Goal: Task Accomplishment & Management: Manage account settings

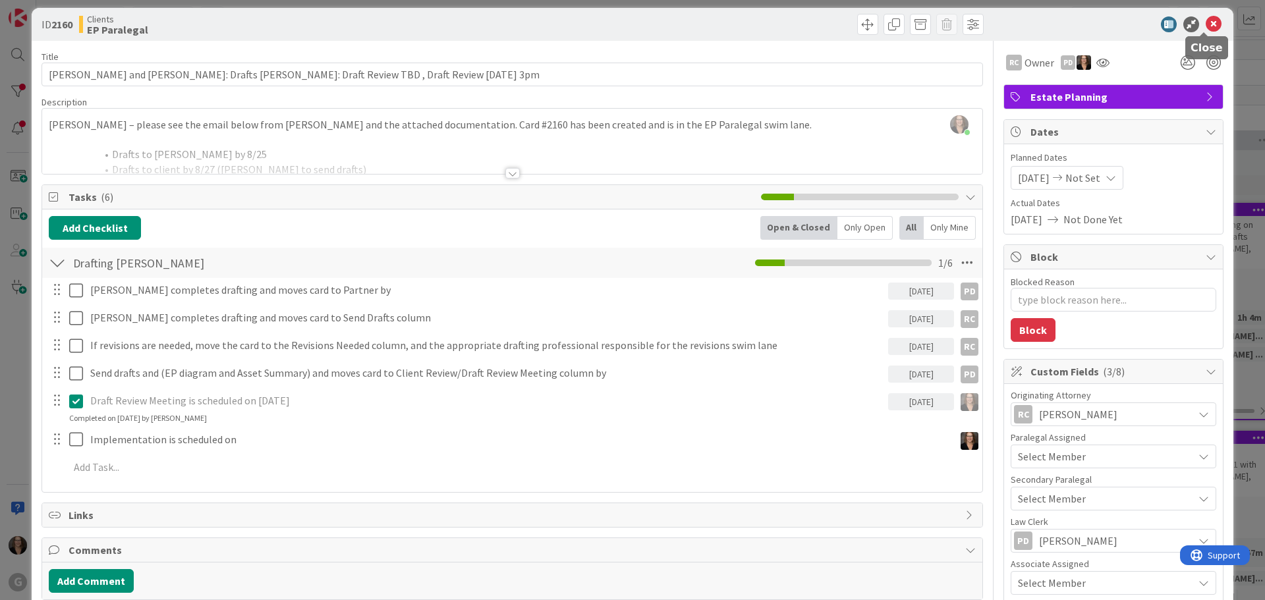
click at [1206, 22] on icon at bounding box center [1214, 24] width 16 height 16
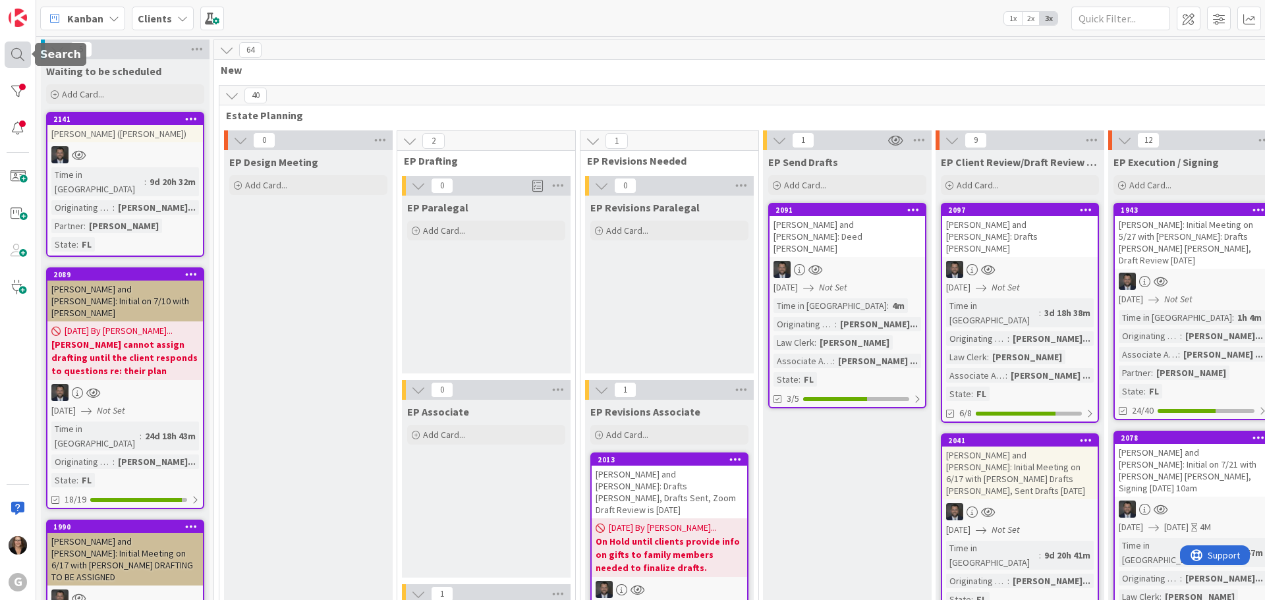
click at [16, 55] on div at bounding box center [18, 55] width 26 height 26
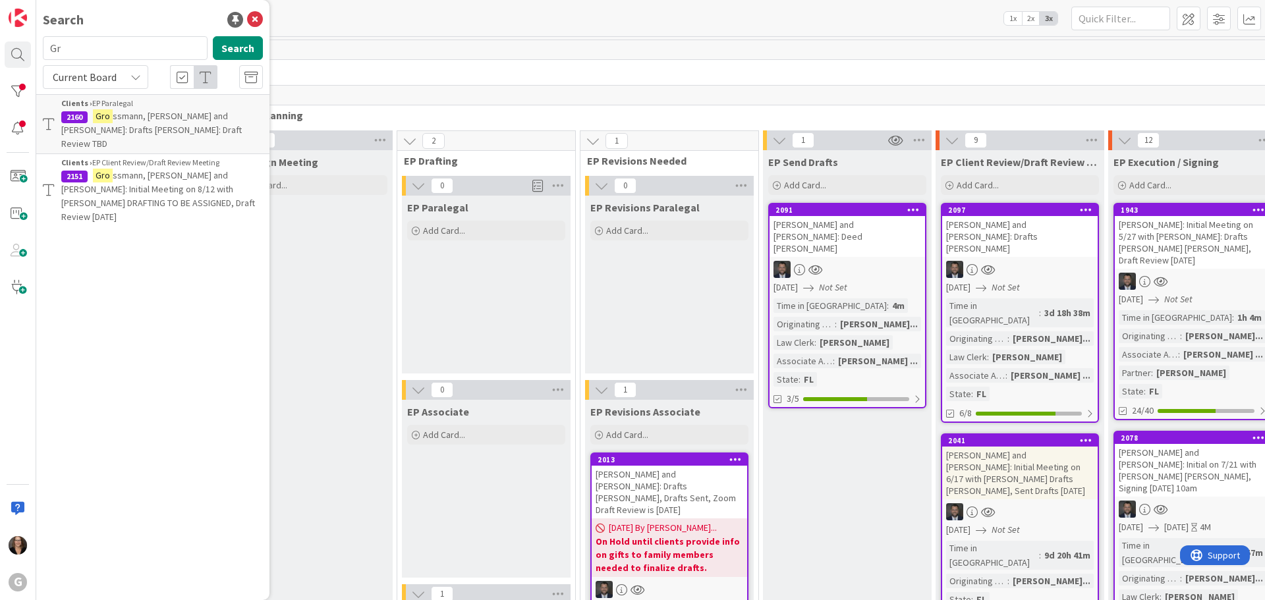
type input "G"
type input "[PERSON_NAME]"
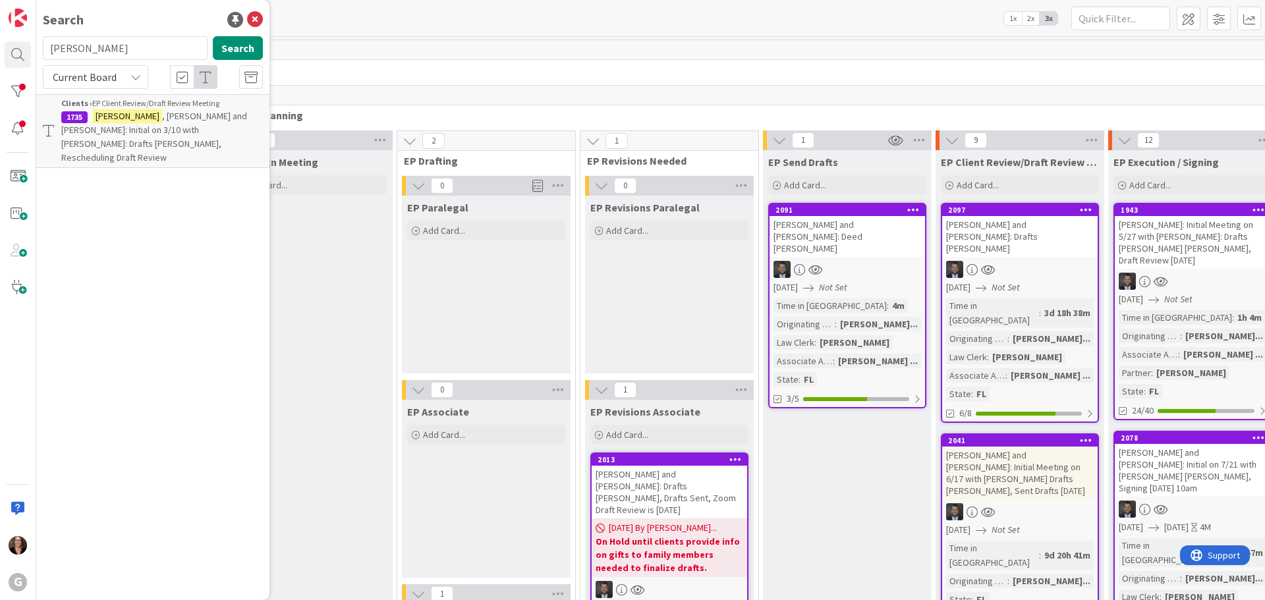
click at [153, 114] on span ", [PERSON_NAME] and [PERSON_NAME]: Initial on 3/10 with [PERSON_NAME]: Drafts […" at bounding box center [154, 136] width 186 height 53
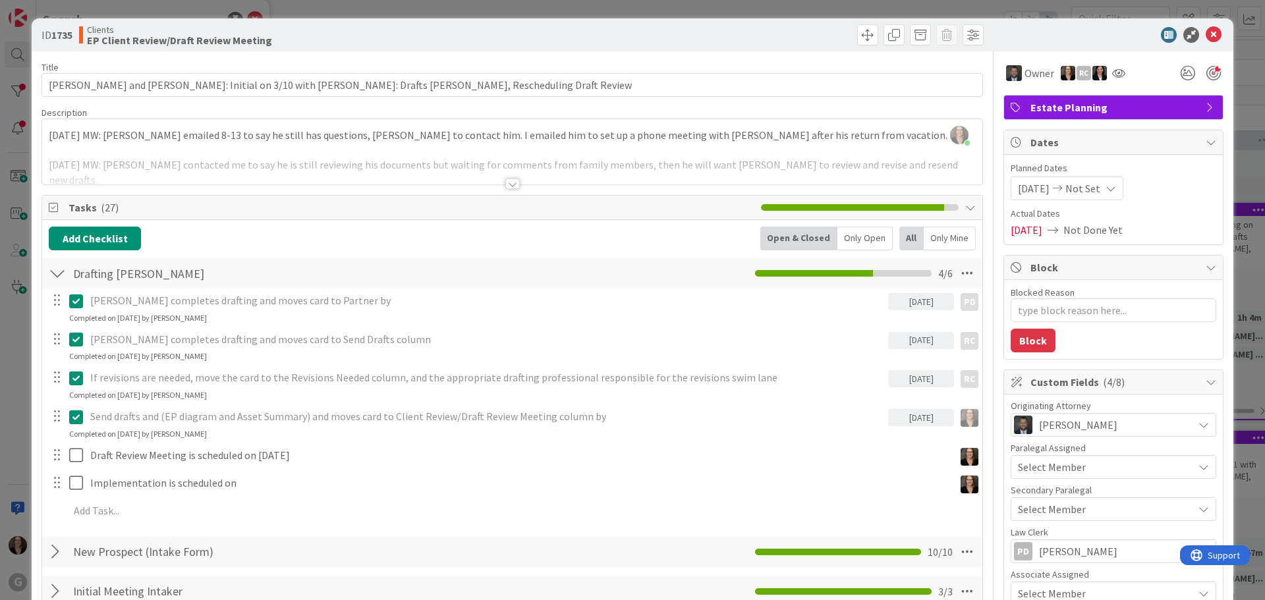
click at [47, 125] on div "[PERSON_NAME] just joined [DATE] MW: [PERSON_NAME] emailed 8-13 to say he still…" at bounding box center [512, 151] width 940 height 65
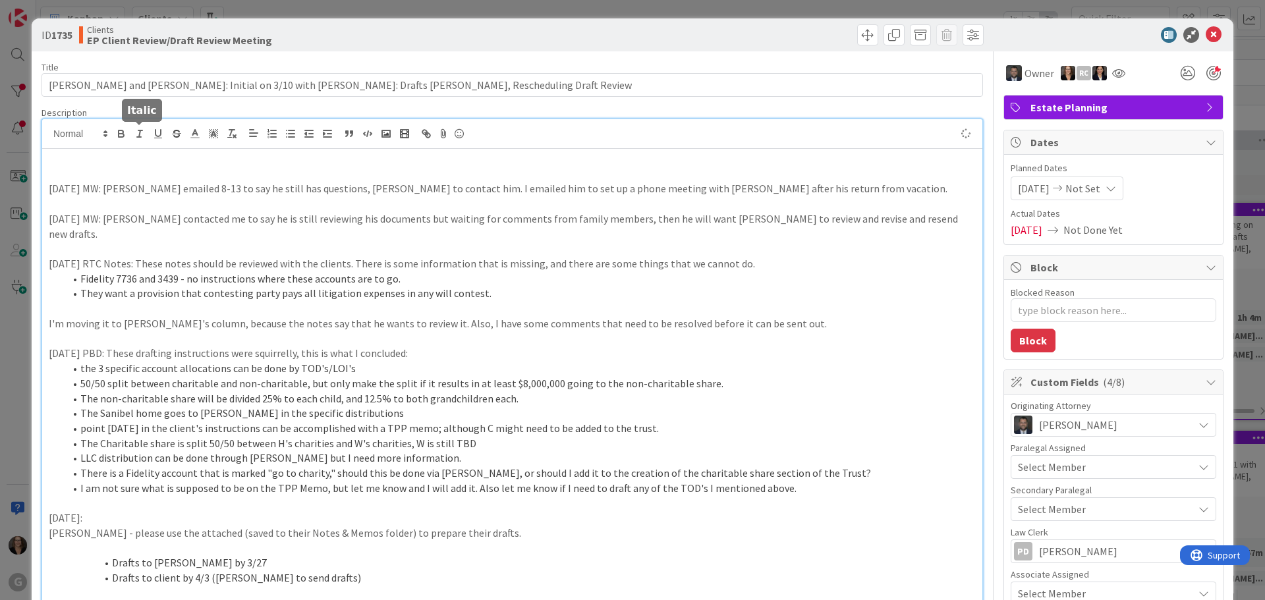
type textarea "x"
click at [47, 157] on div "Confirmed [DATE] MW: [PERSON_NAME] emailed 8-13 to say he still has questions, …" at bounding box center [512, 479] width 940 height 660
drag, startPoint x: 152, startPoint y: 162, endPoint x: 188, endPoint y: 162, distance: 36.2
click at [152, 162] on p "[DATE] MW: Confirmed" at bounding box center [512, 159] width 927 height 15
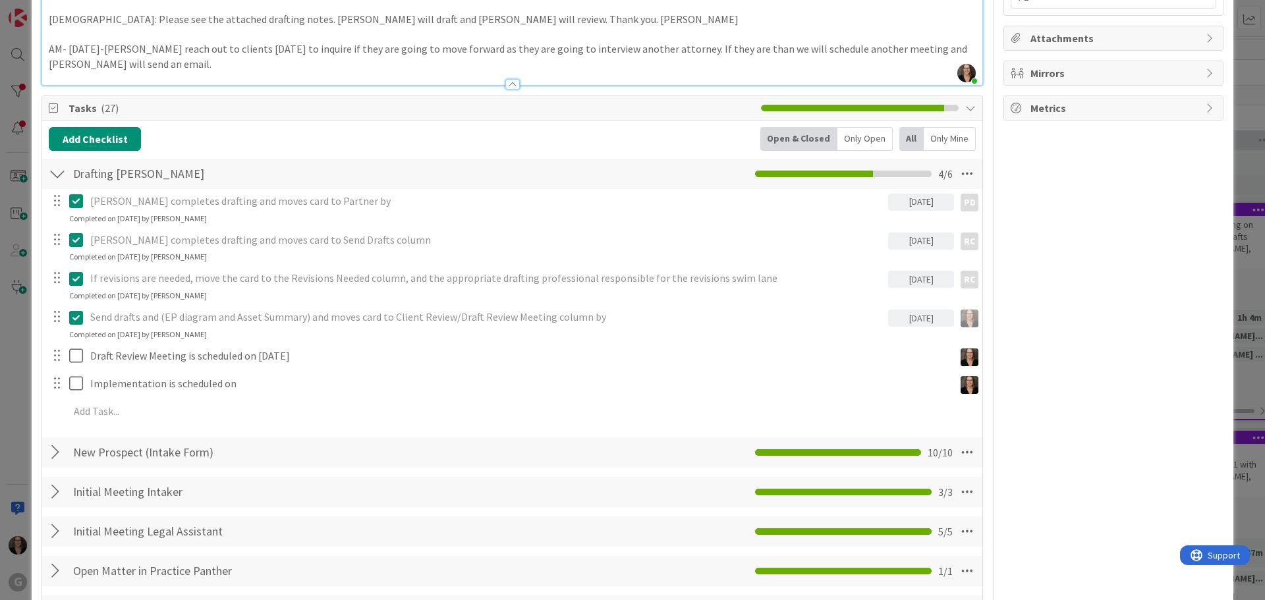
scroll to position [725, 0]
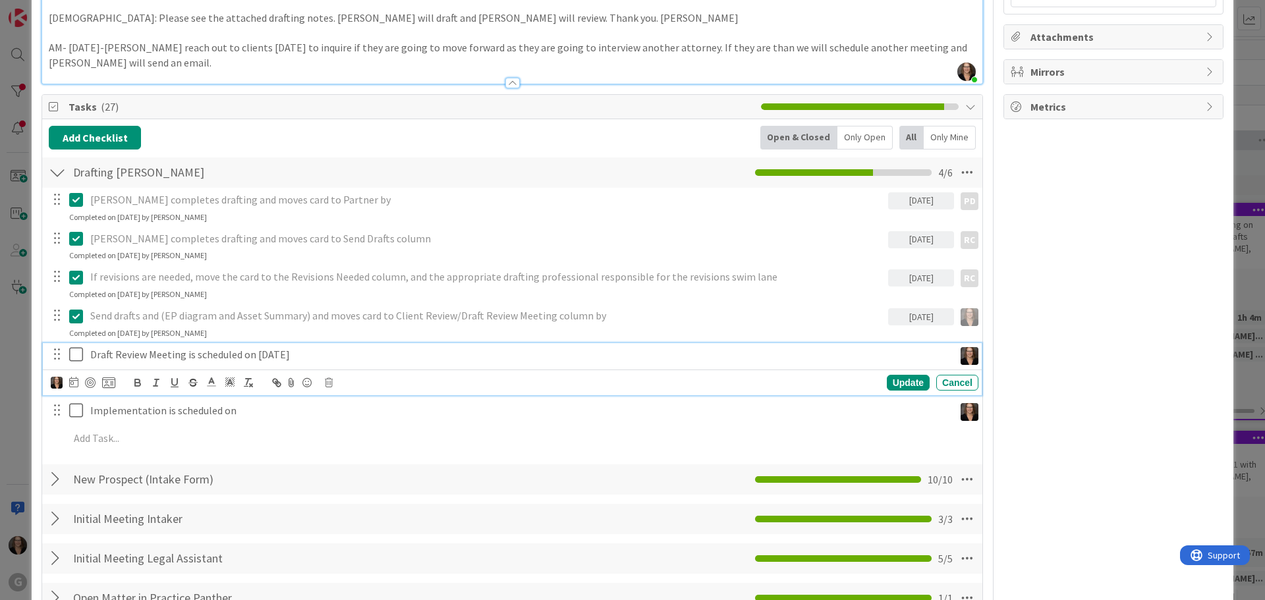
click at [78, 347] on icon at bounding box center [79, 355] width 20 height 16
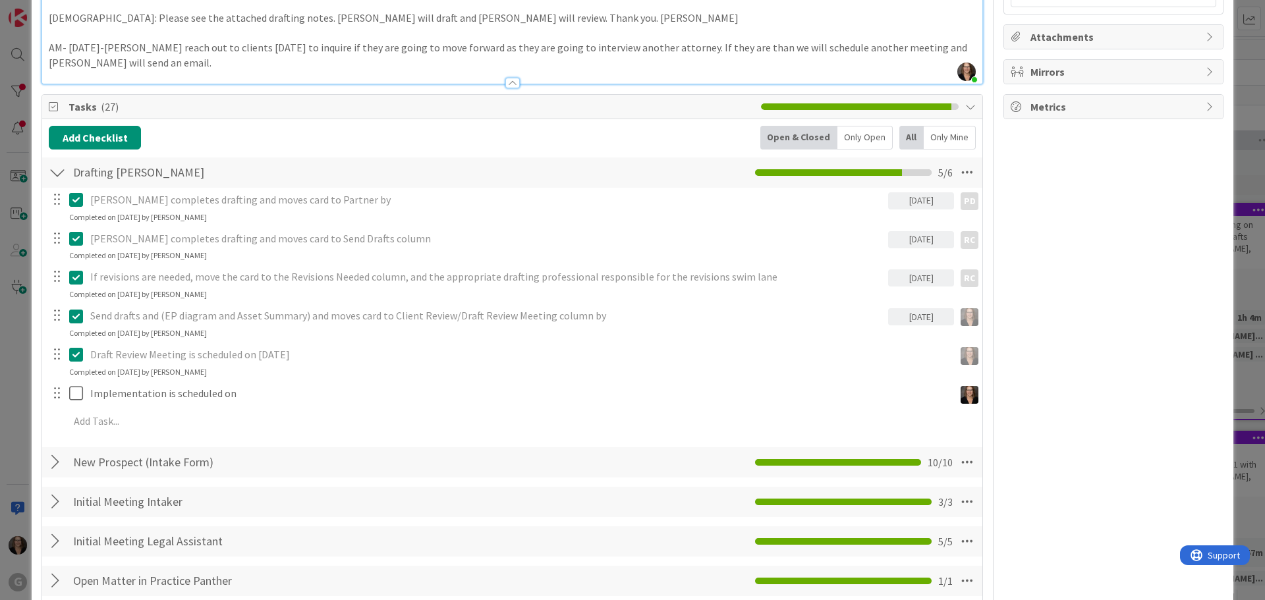
drag, startPoint x: 75, startPoint y: 341, endPoint x: 87, endPoint y: 341, distance: 11.9
click at [76, 347] on icon at bounding box center [79, 355] width 20 height 16
type textarea "x"
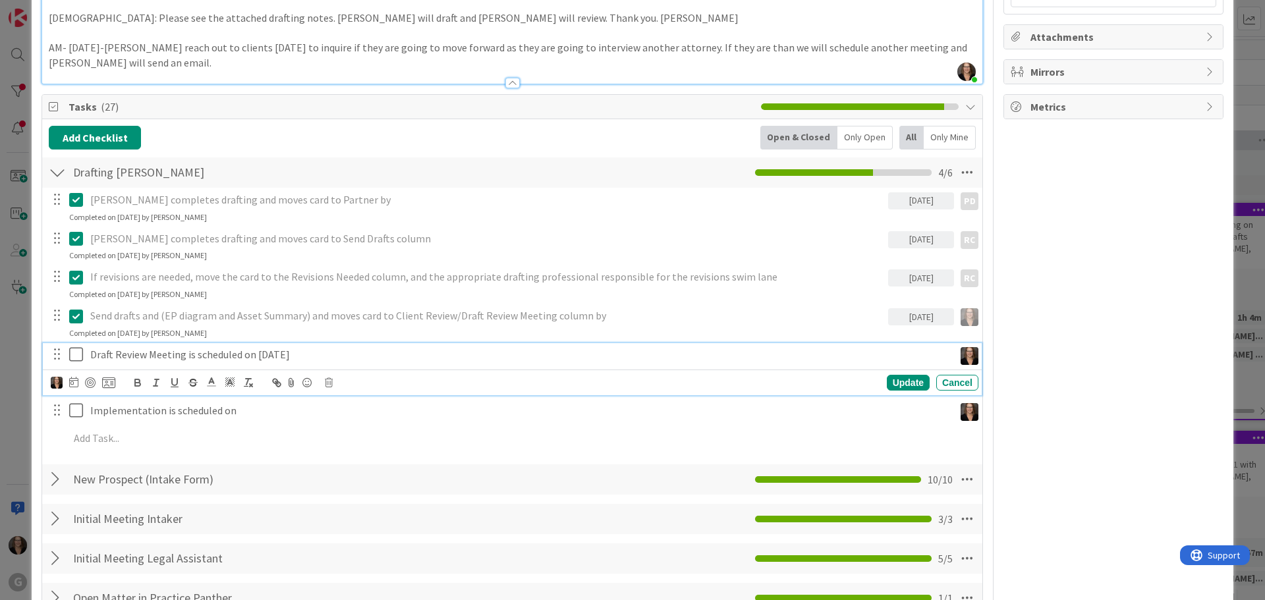
click at [289, 347] on p "Draft Review Meeting is scheduled on [DATE]" at bounding box center [519, 354] width 859 height 15
click at [74, 347] on icon at bounding box center [79, 355] width 20 height 16
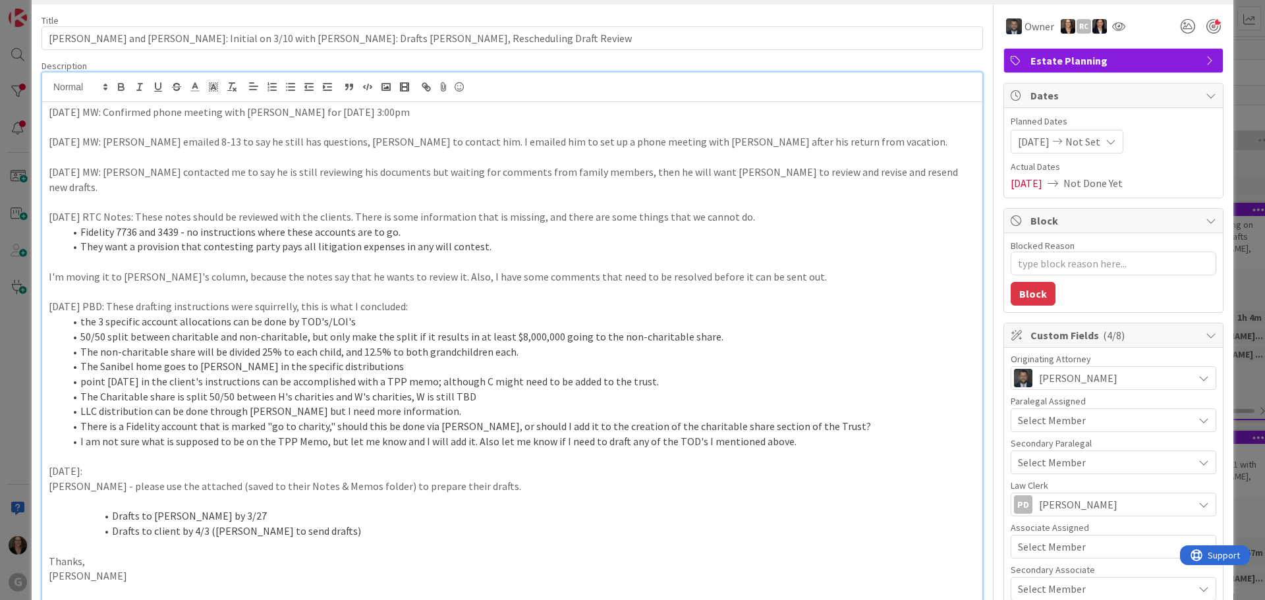
scroll to position [0, 0]
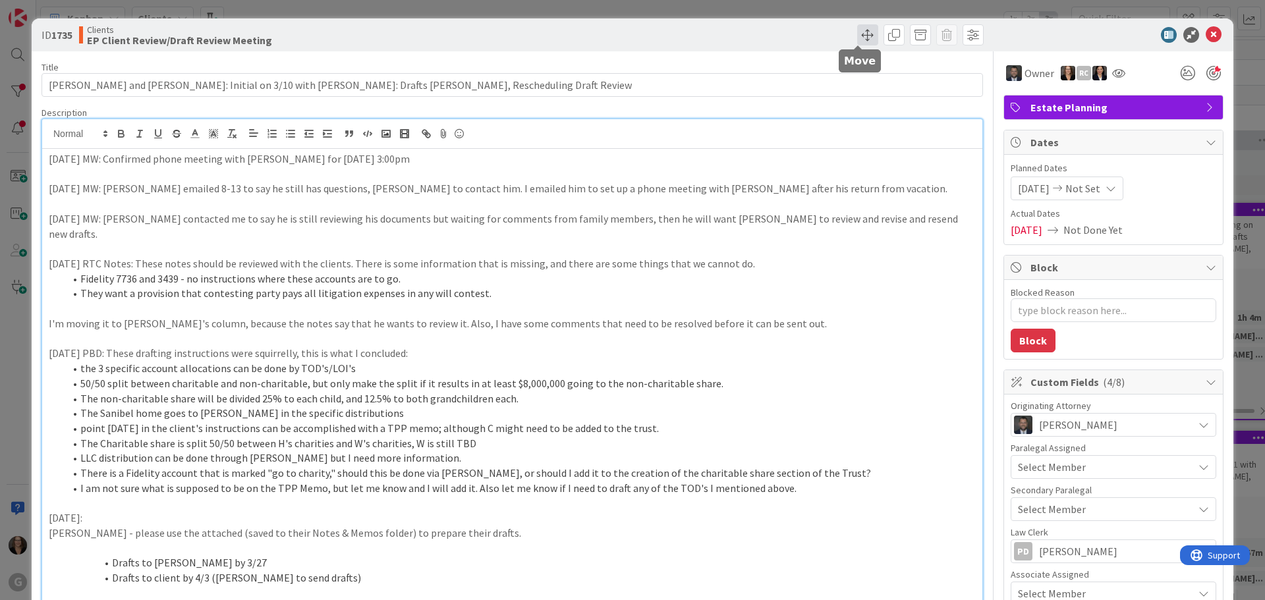
click at [860, 33] on span at bounding box center [867, 34] width 21 height 21
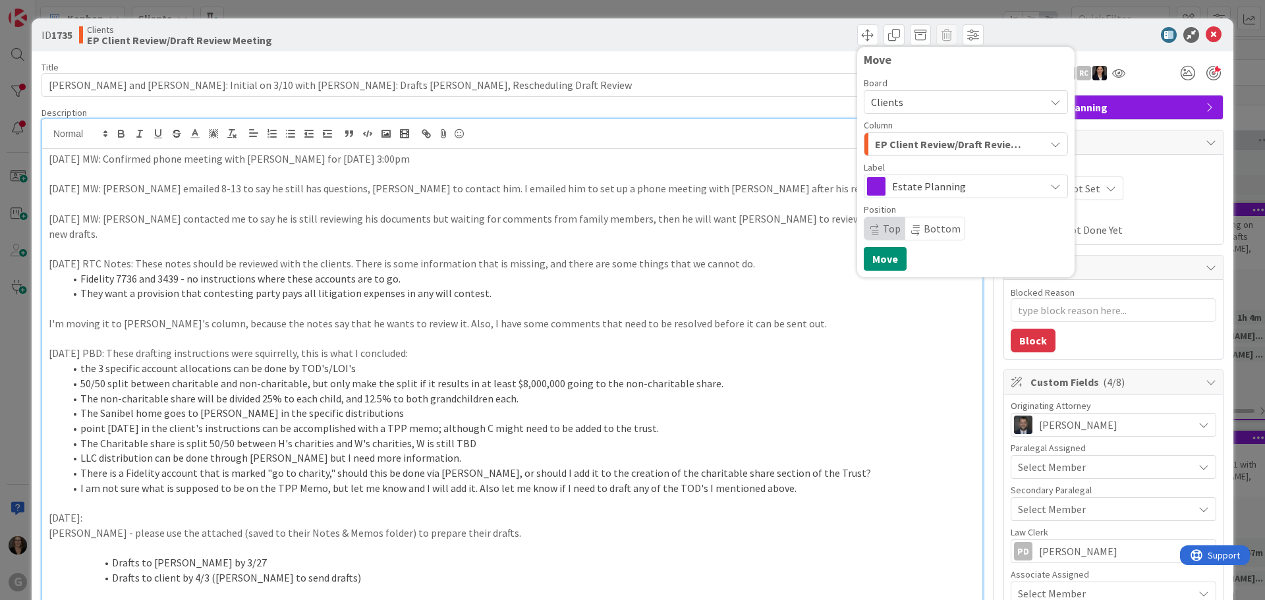
drag, startPoint x: 152, startPoint y: 159, endPoint x: 188, endPoint y: 152, distance: 37.5
click at [153, 157] on p "[DATE] MW: Confirmed phone meeting with [PERSON_NAME] for [DATE] 3:00pm" at bounding box center [512, 159] width 927 height 15
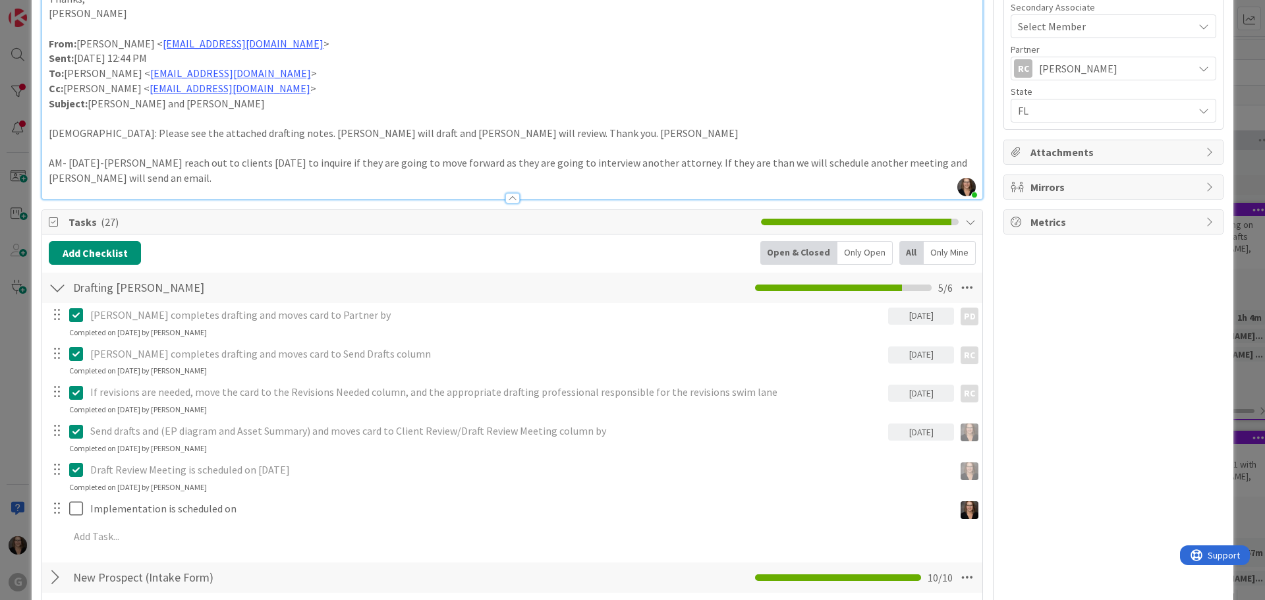
scroll to position [659, 0]
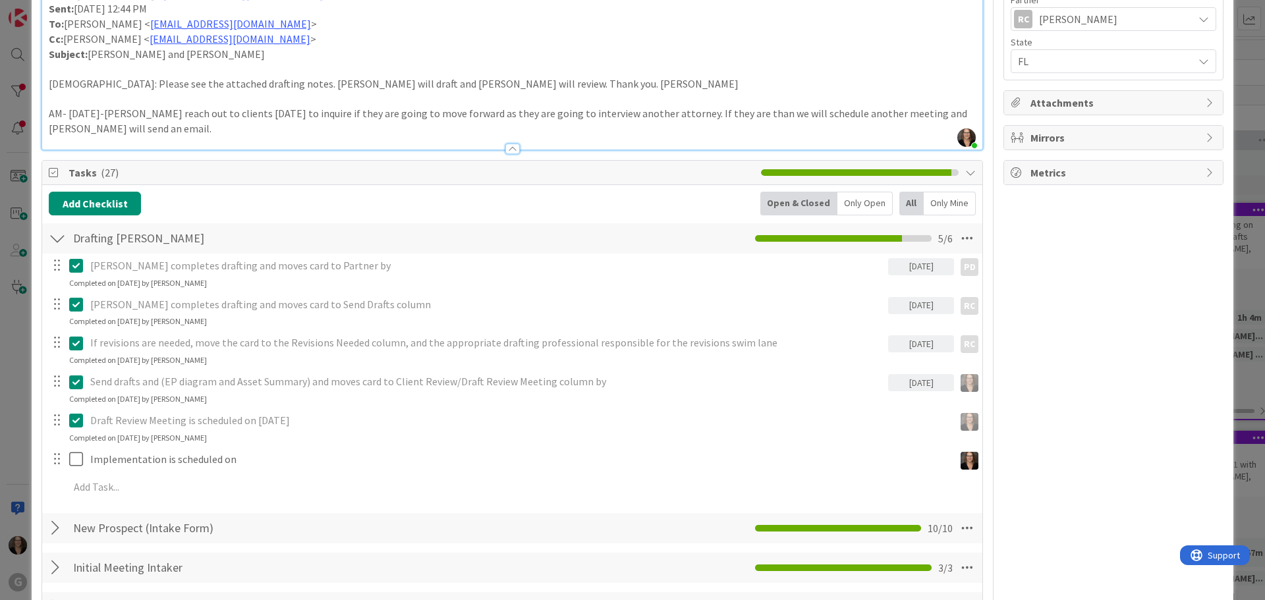
click at [302, 413] on p "Draft Review Meeting is scheduled on [DATE]" at bounding box center [519, 420] width 859 height 15
drag, startPoint x: 281, startPoint y: 407, endPoint x: 269, endPoint y: 409, distance: 12.0
click at [280, 413] on p "Draft Review Meeting is scheduled on [DATE]" at bounding box center [519, 420] width 859 height 15
click at [72, 412] on icon at bounding box center [79, 420] width 20 height 16
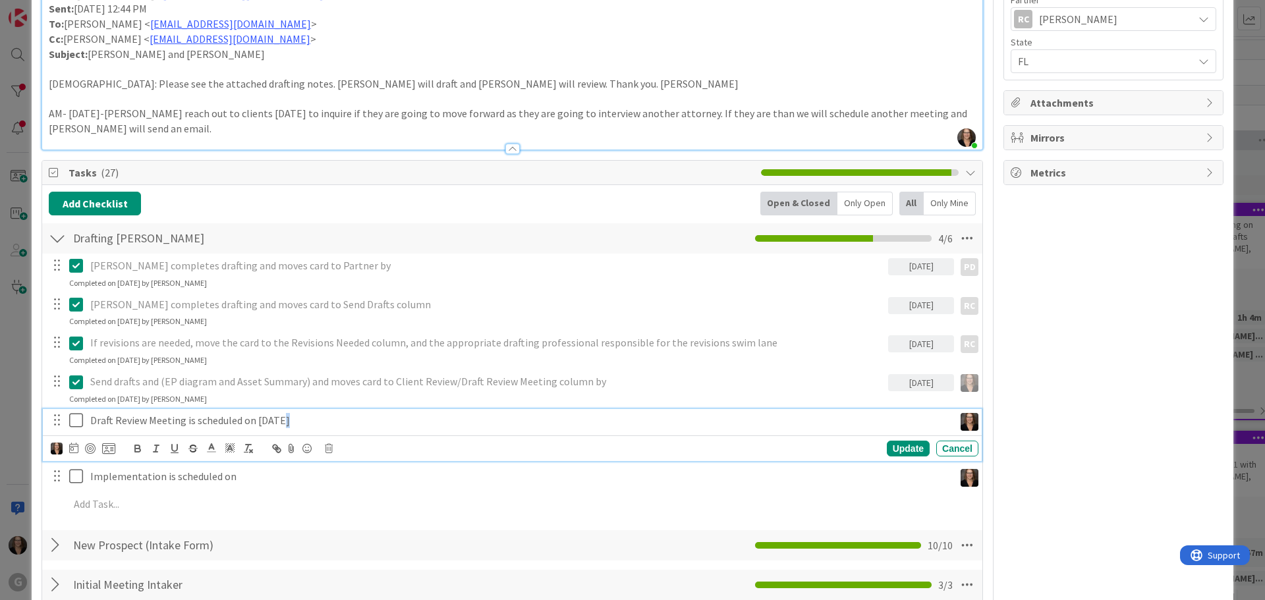
type textarea "x"
click at [74, 443] on icon at bounding box center [73, 448] width 9 height 11
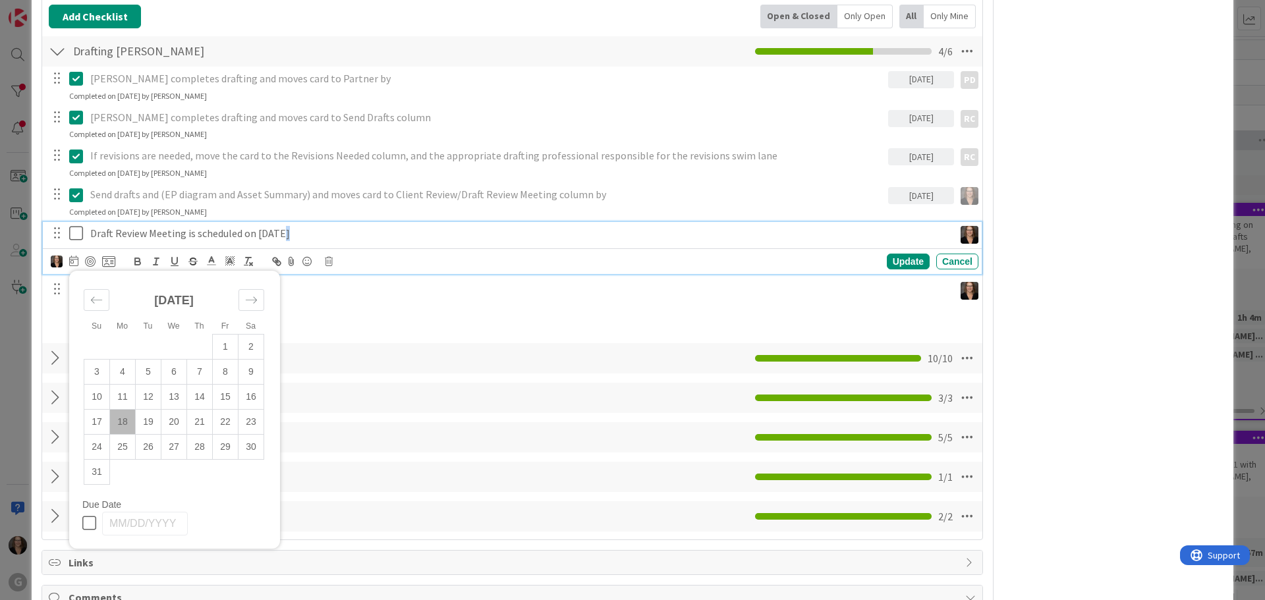
scroll to position [857, 0]
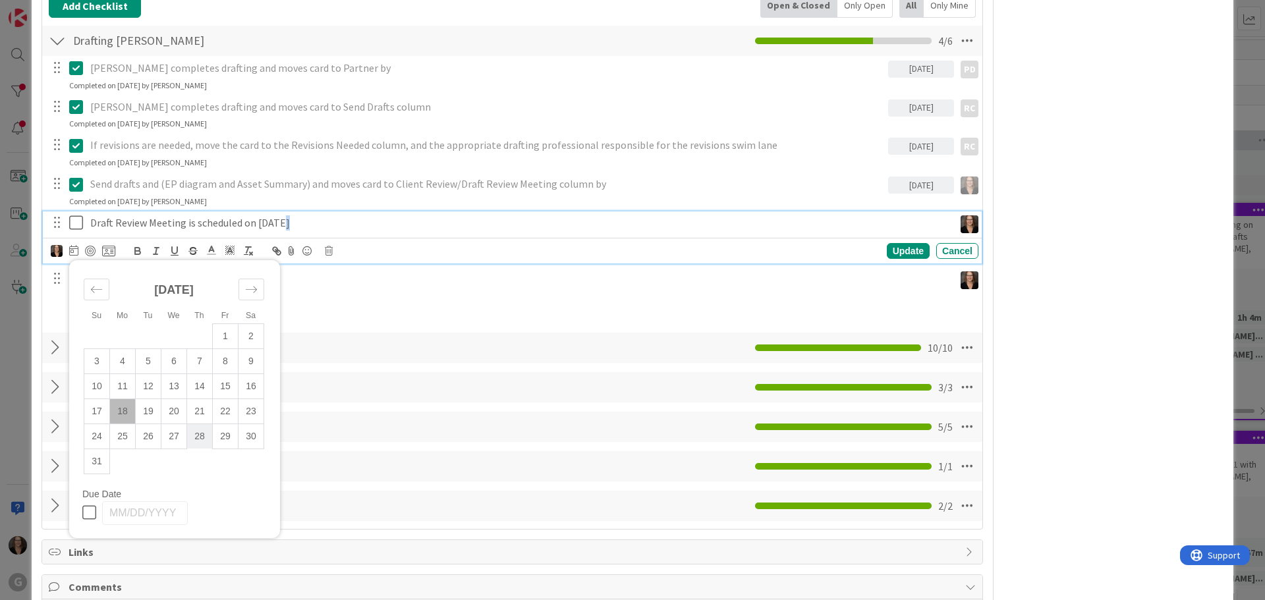
click at [199, 425] on td "28" at bounding box center [200, 436] width 26 height 25
type input "[DATE]"
click at [318, 215] on p "Draft Review Meeting is scheduled on [DATE]" at bounding box center [486, 222] width 793 height 15
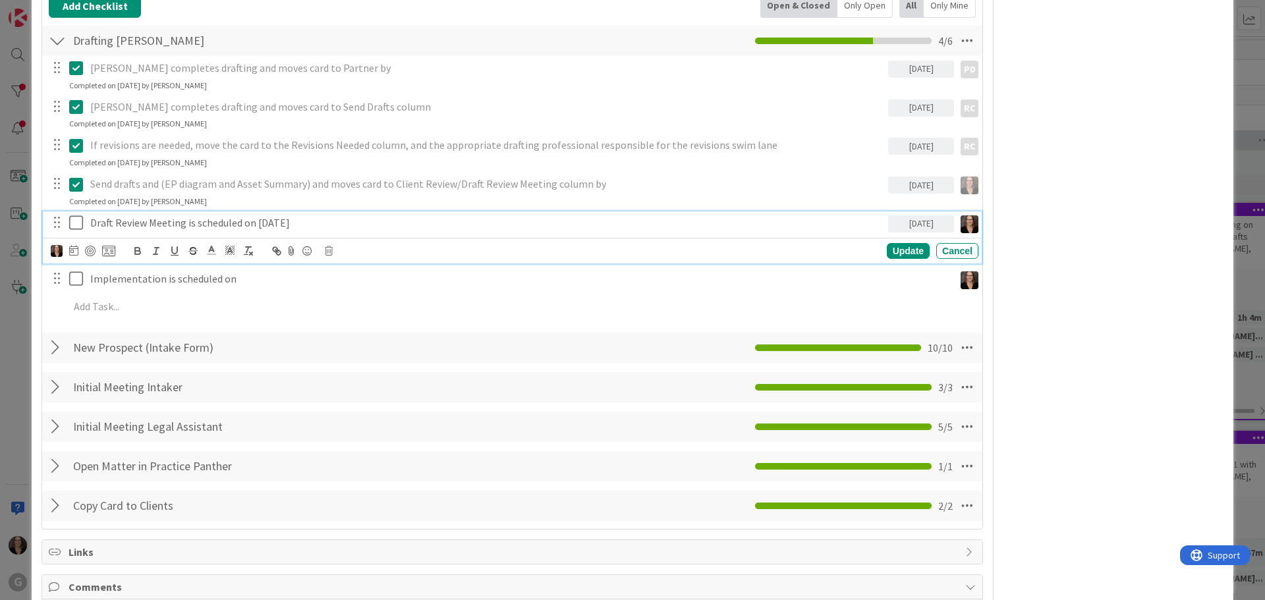
click at [76, 215] on icon at bounding box center [79, 223] width 20 height 16
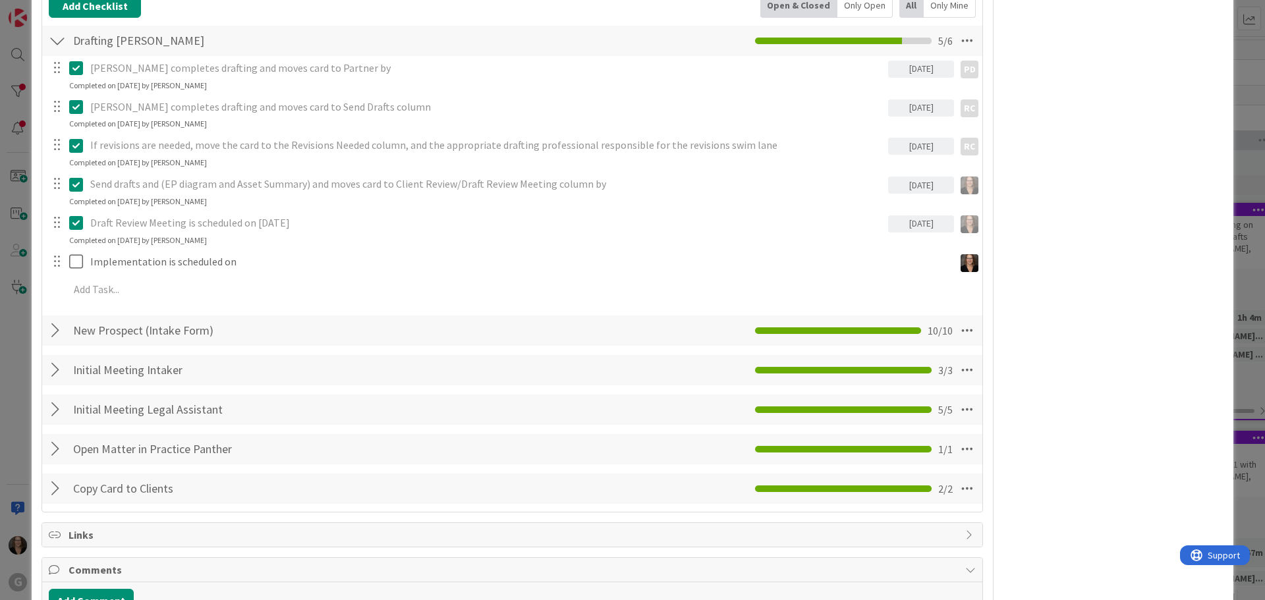
type textarea "x"
